Goal: Information Seeking & Learning: Learn about a topic

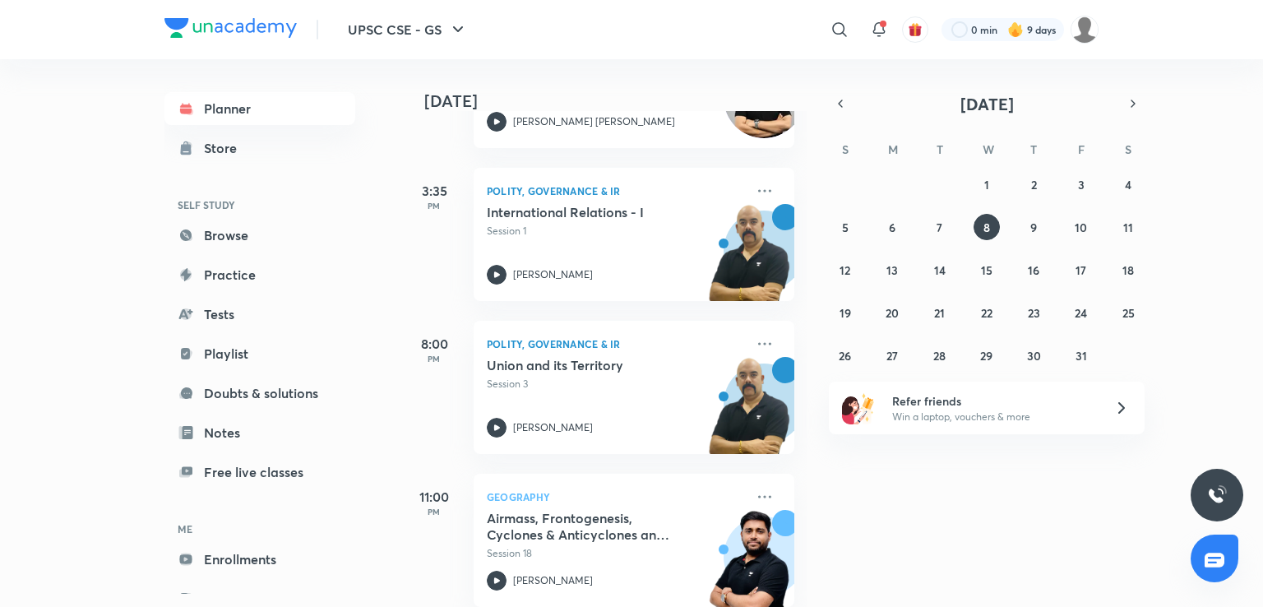
scroll to position [981, 0]
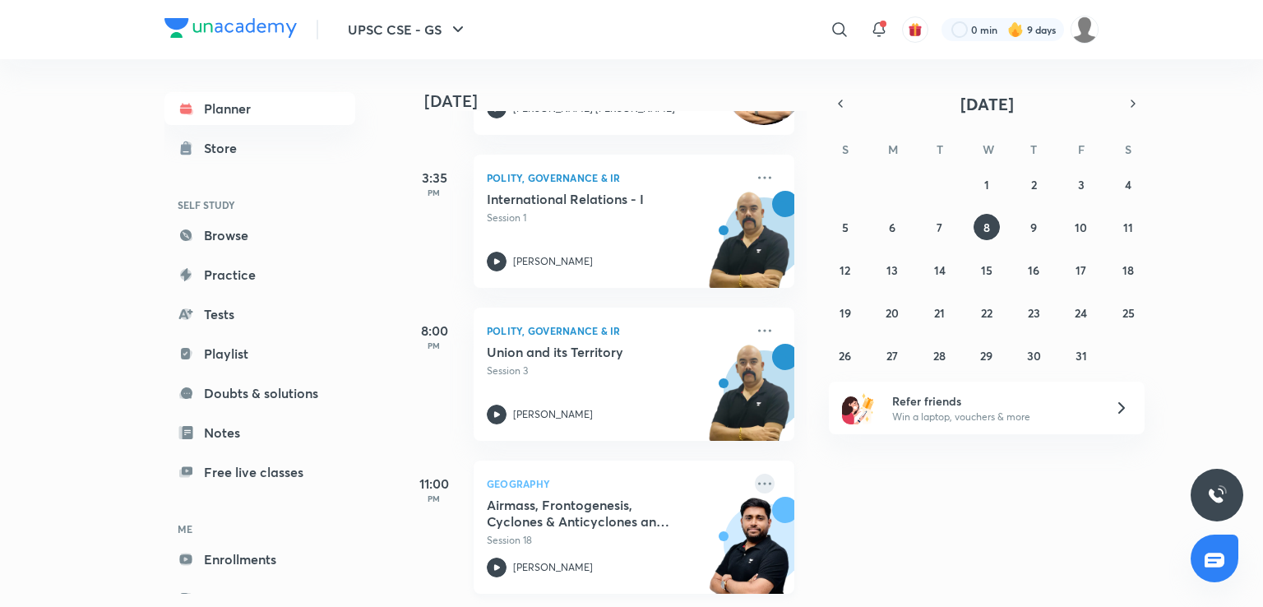
click at [755, 474] on icon at bounding box center [765, 484] width 20 height 20
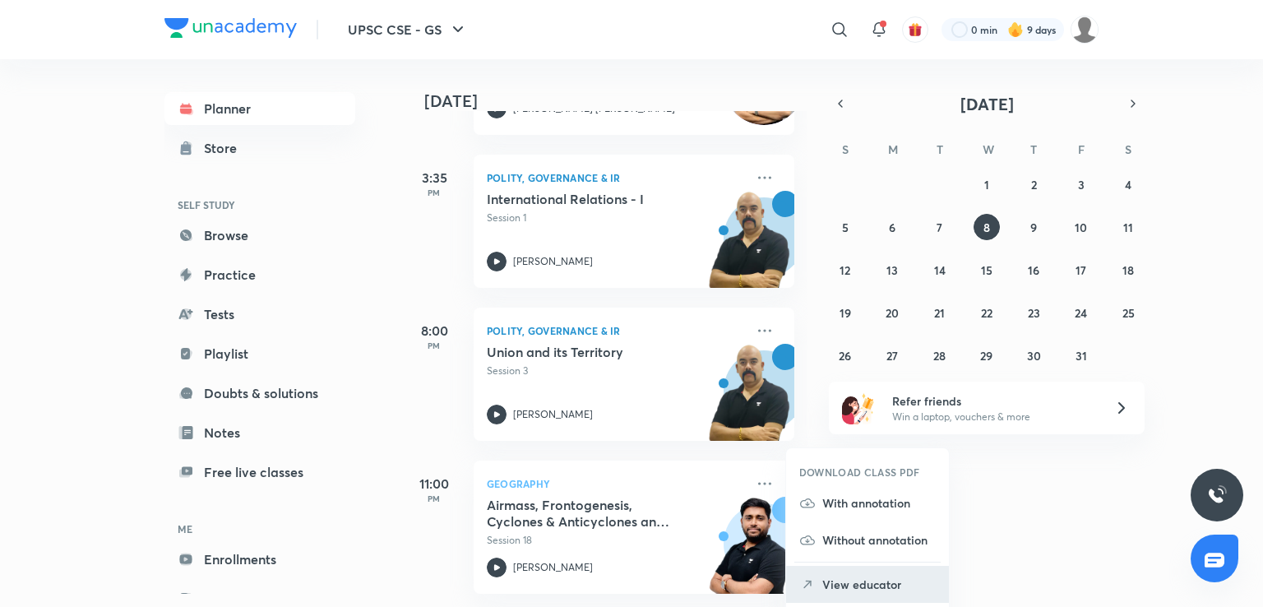
click at [873, 575] on li "View educator" at bounding box center [867, 584] width 163 height 37
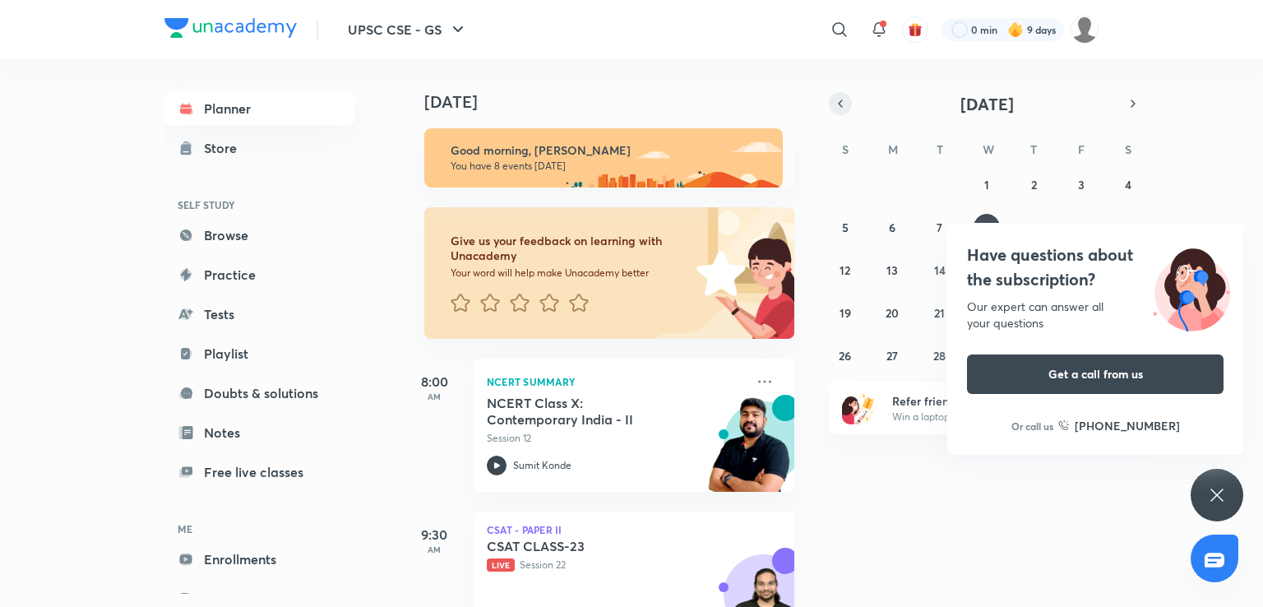
click at [842, 106] on icon "button" at bounding box center [840, 103] width 13 height 15
click at [1208, 480] on div "Have questions about the subscription? Our expert can answer all your questions…" at bounding box center [1217, 495] width 53 height 53
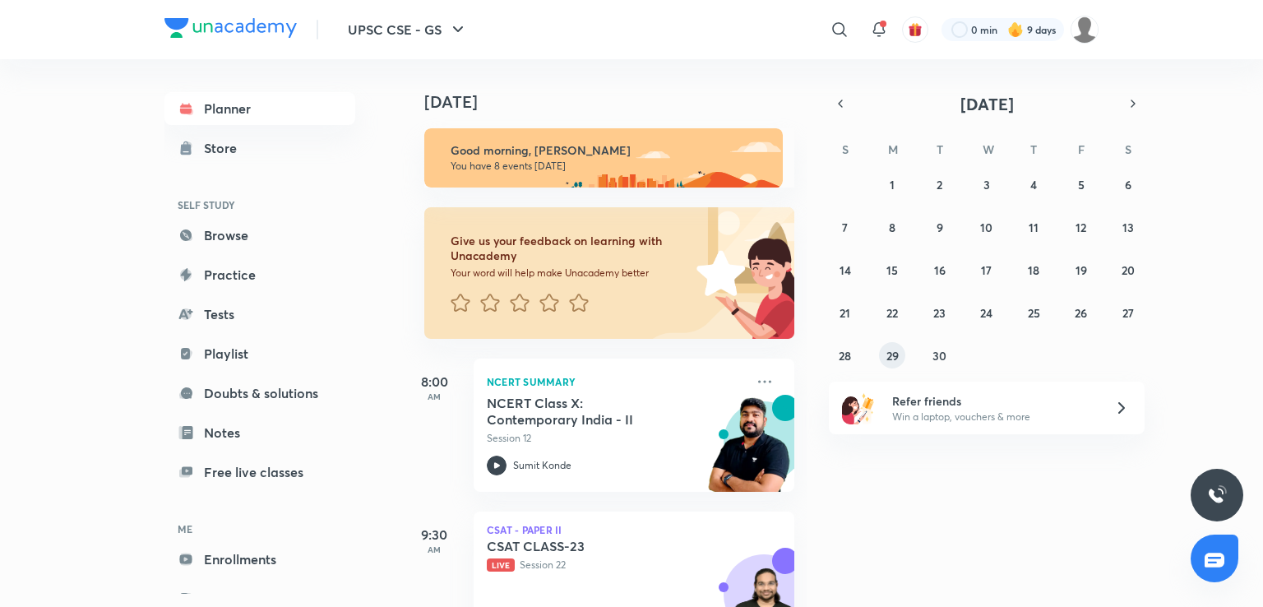
click at [902, 350] on button "29" at bounding box center [892, 355] width 26 height 26
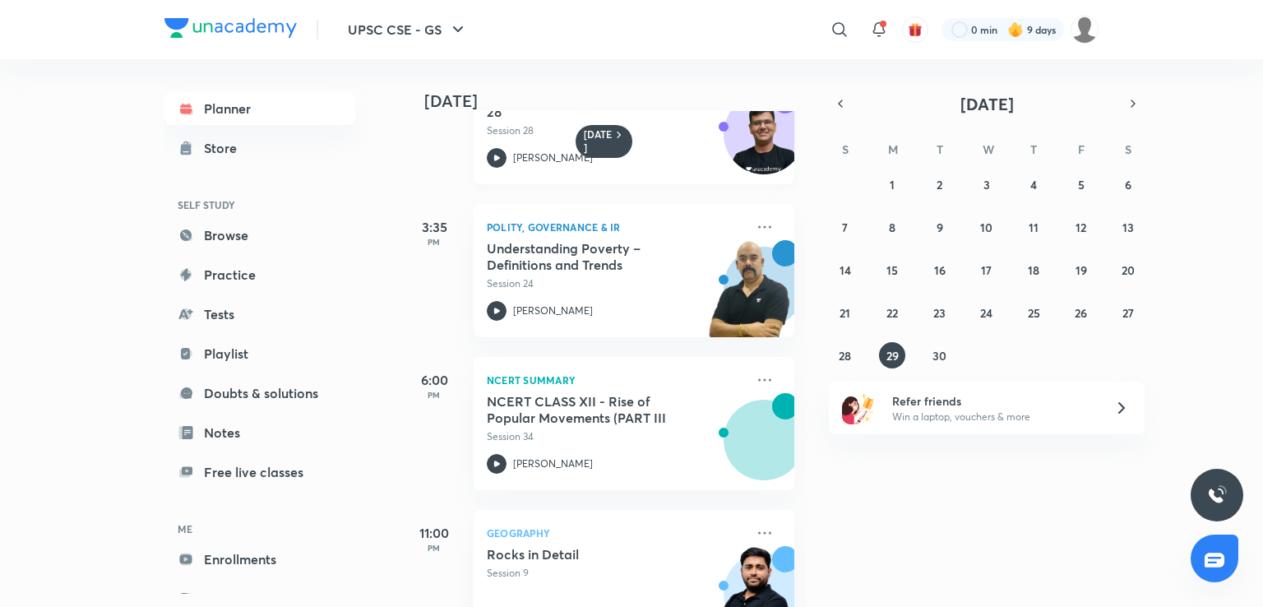
scroll to position [754, 0]
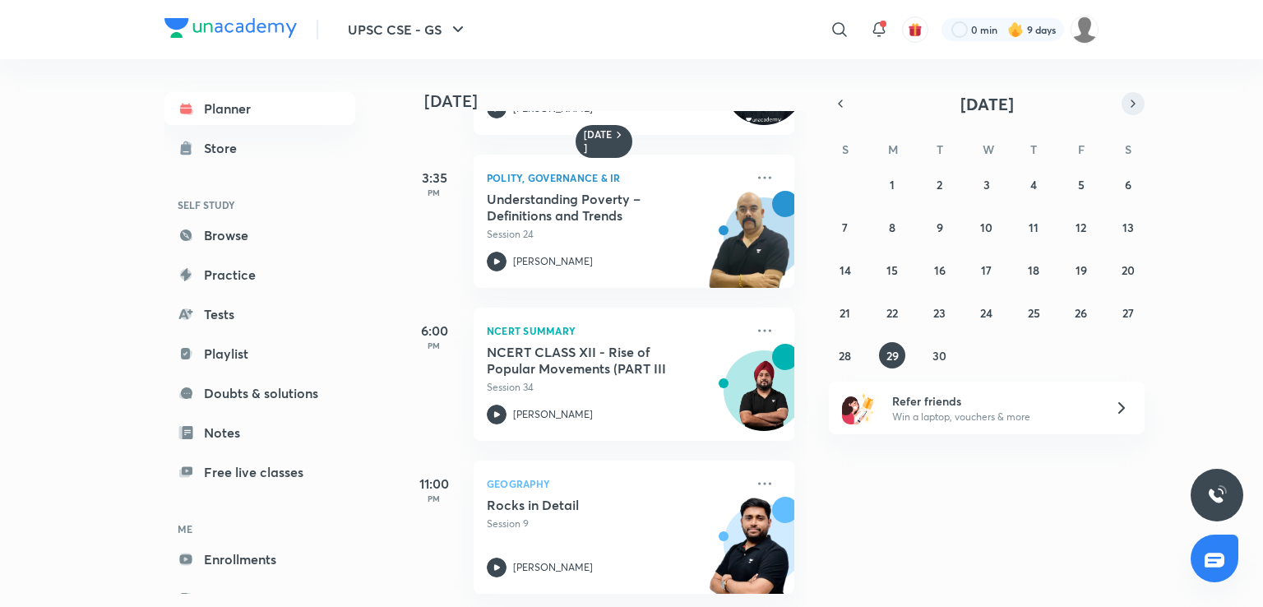
click at [1125, 104] on button "button" at bounding box center [1133, 103] width 23 height 23
click at [1120, 177] on button "4" at bounding box center [1128, 184] width 26 height 26
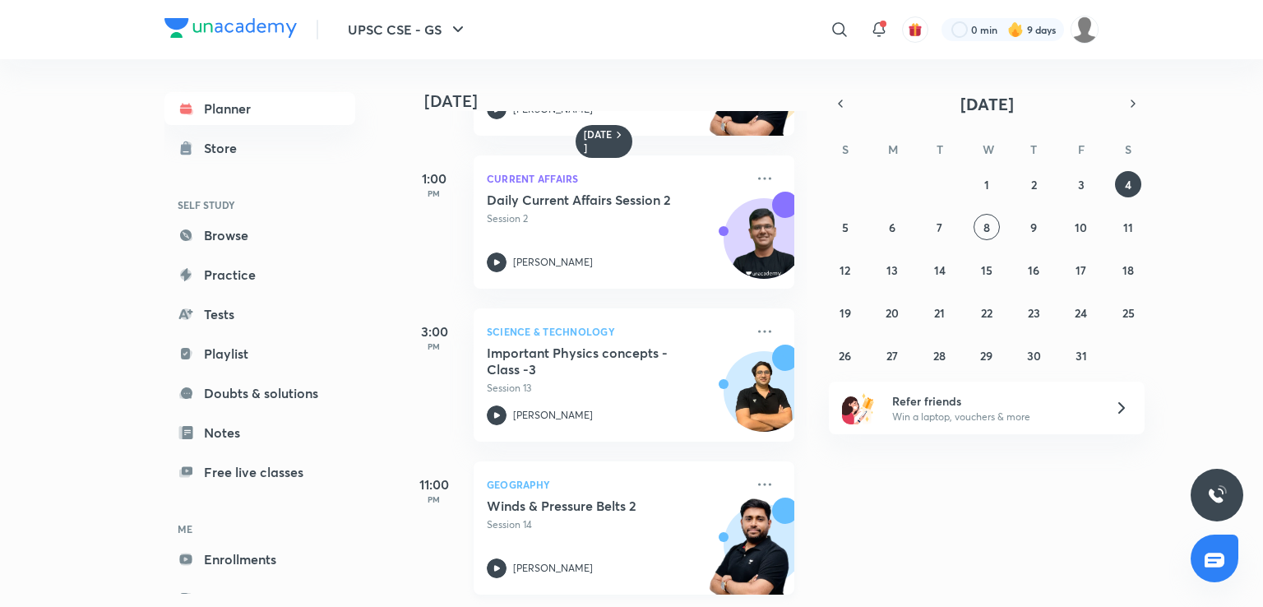
scroll to position [448, 0]
click at [852, 220] on button "5" at bounding box center [845, 227] width 26 height 26
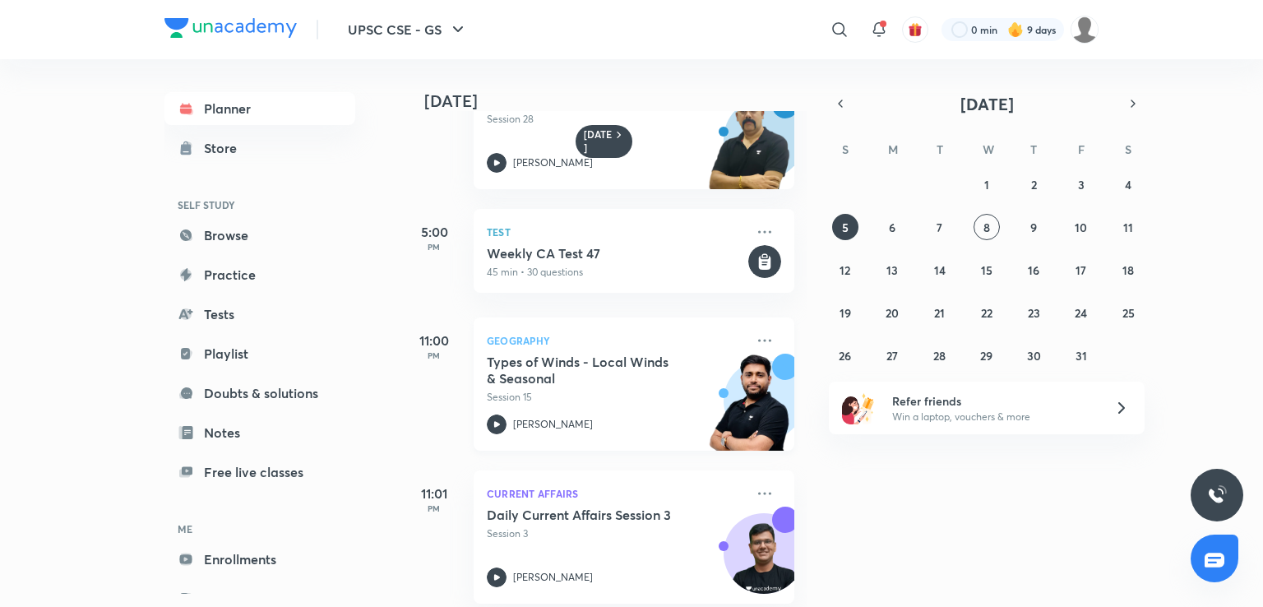
scroll to position [642, 0]
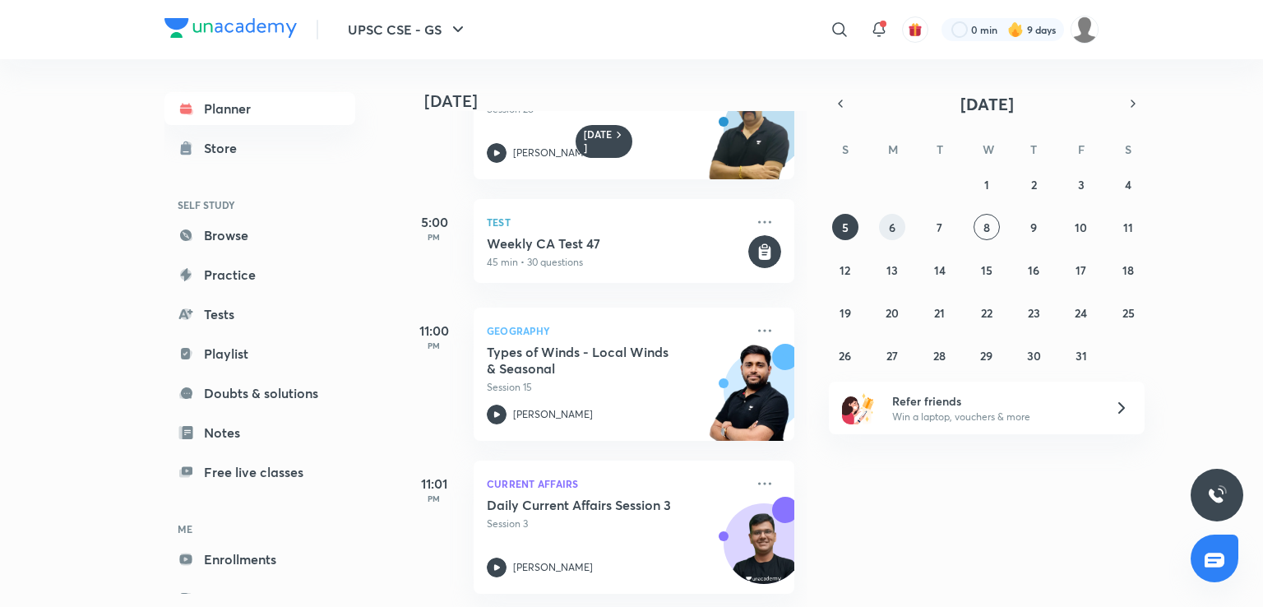
click at [888, 229] on button "6" at bounding box center [892, 227] width 26 height 26
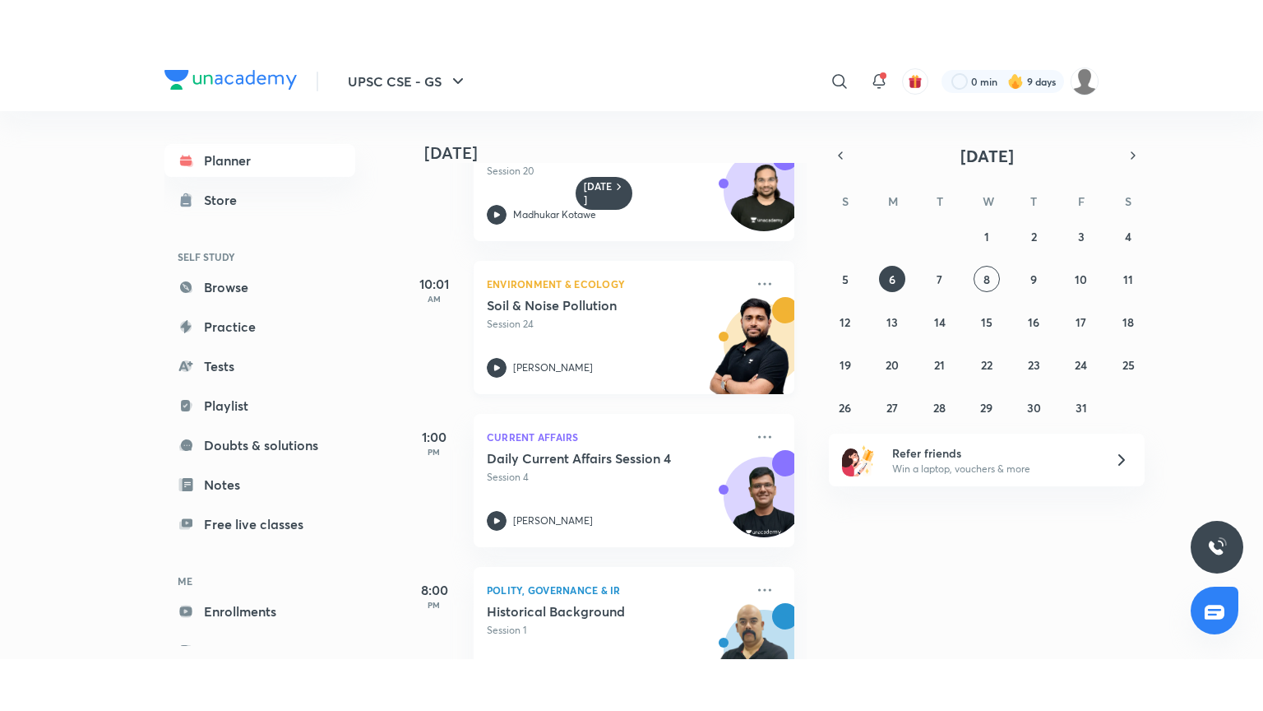
scroll to position [448, 0]
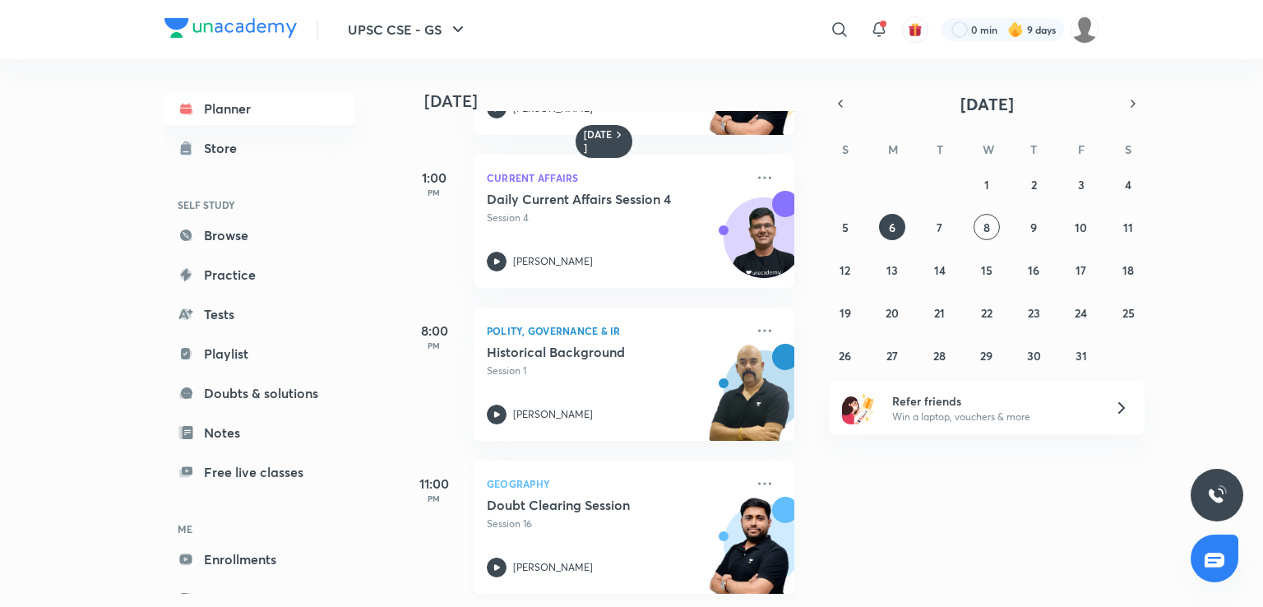
click at [610, 498] on h5 "Doubt Clearing Session" at bounding box center [589, 505] width 205 height 16
click at [675, 497] on h5 "Doubt Clearing Session" at bounding box center [589, 505] width 205 height 16
